Goal: Task Accomplishment & Management: Use online tool/utility

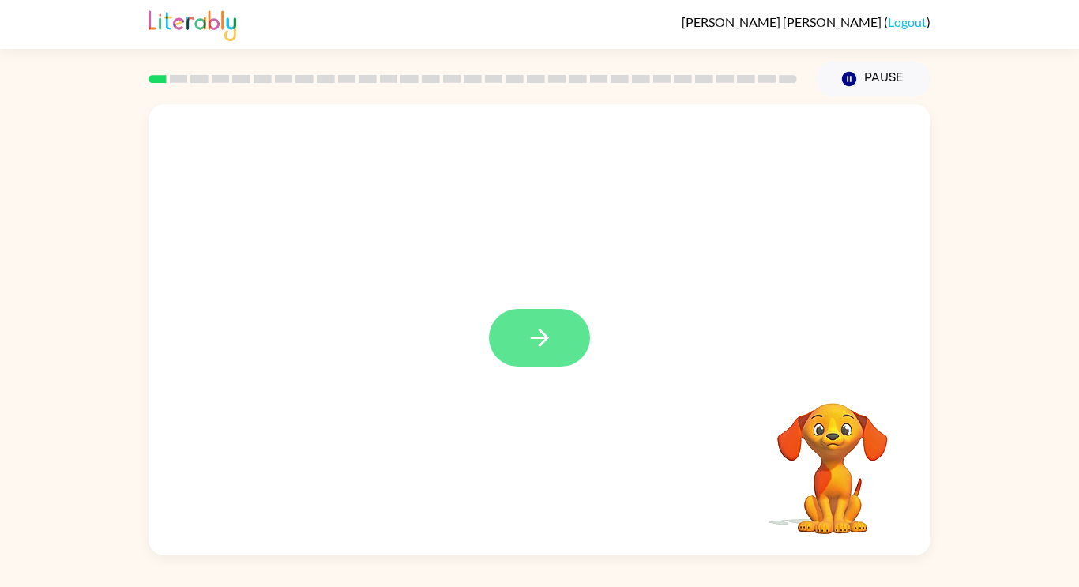
click at [577, 318] on button "button" at bounding box center [539, 338] width 101 height 58
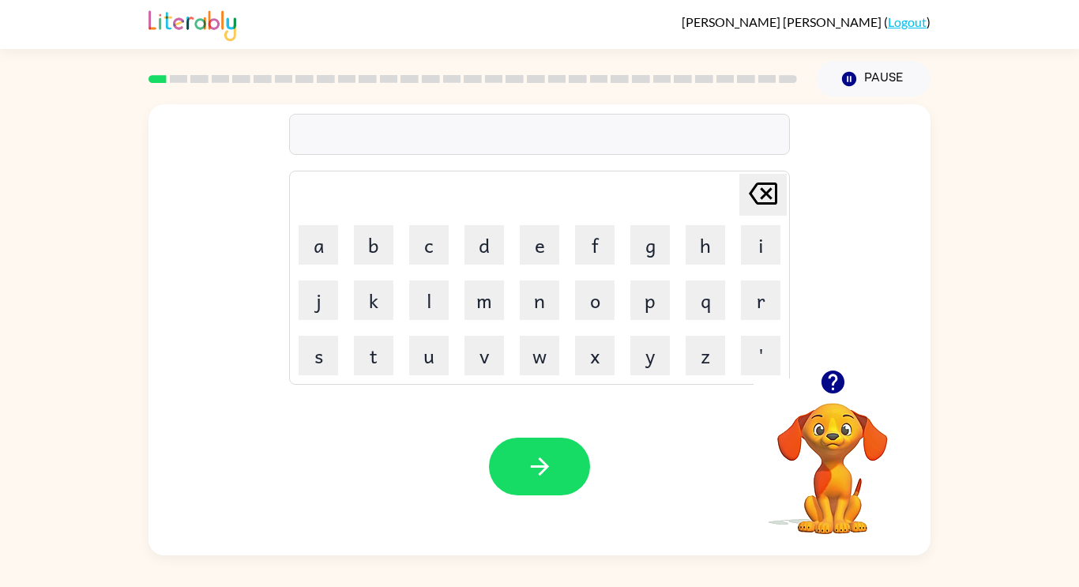
click at [839, 378] on icon "button" at bounding box center [832, 382] width 23 height 23
click at [544, 476] on icon "button" at bounding box center [540, 467] width 28 height 28
click at [526, 471] on icon "button" at bounding box center [540, 467] width 28 height 28
click at [818, 393] on button "button" at bounding box center [833, 382] width 40 height 40
click at [562, 492] on button "button" at bounding box center [539, 467] width 101 height 58
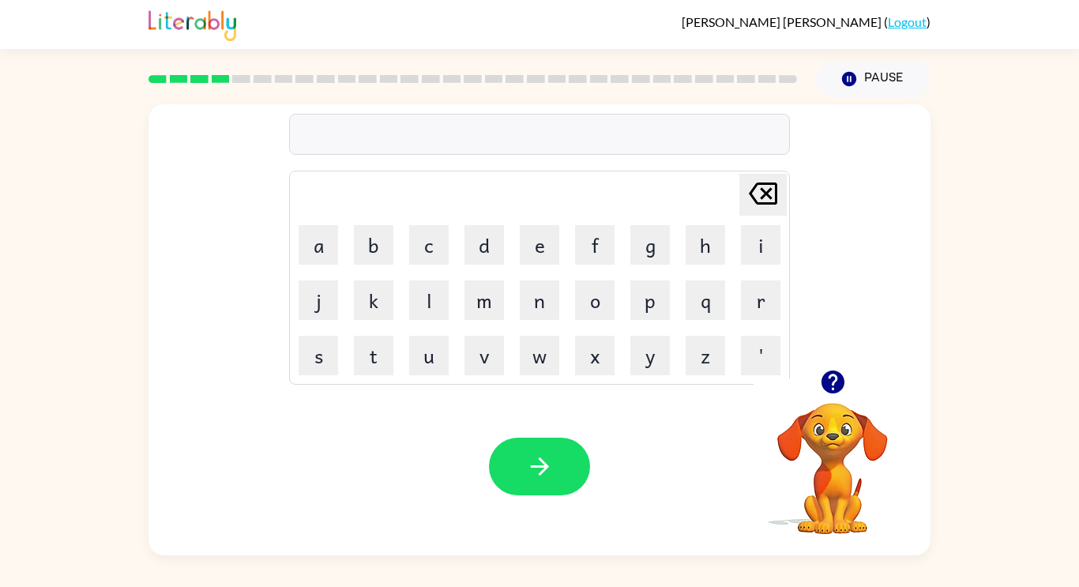
click at [826, 382] on icon "button" at bounding box center [832, 382] width 23 height 23
click at [533, 480] on button "button" at bounding box center [539, 467] width 101 height 58
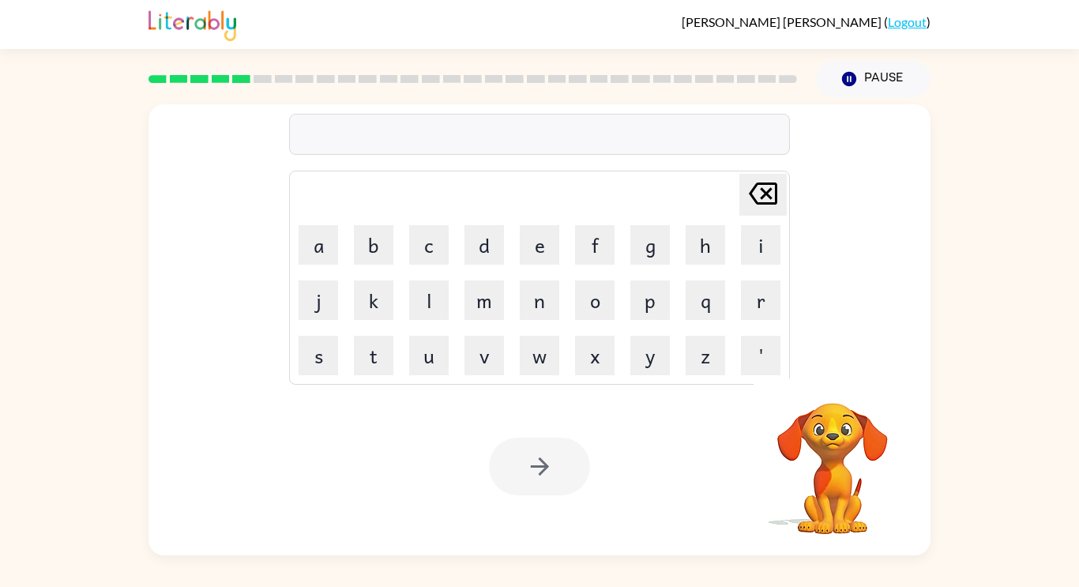
click at [636, 470] on div "Your browser must support playing .mp4 files to use Literably. Please try using…" at bounding box center [540, 467] width 782 height 178
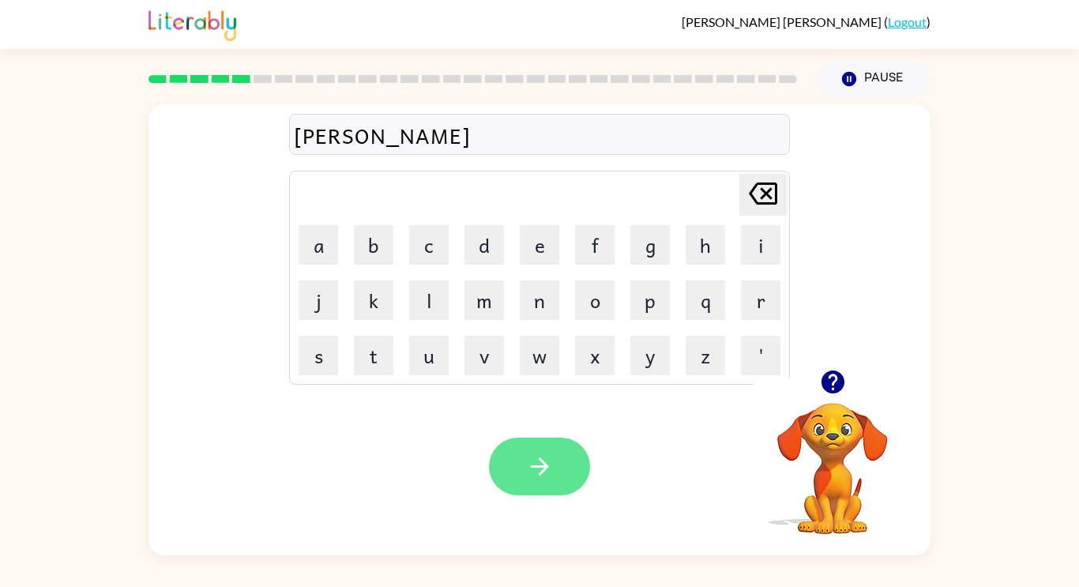
click at [530, 448] on button "button" at bounding box center [539, 467] width 101 height 58
click at [578, 471] on button "button" at bounding box center [539, 467] width 101 height 58
